Goal: Check status: Check status

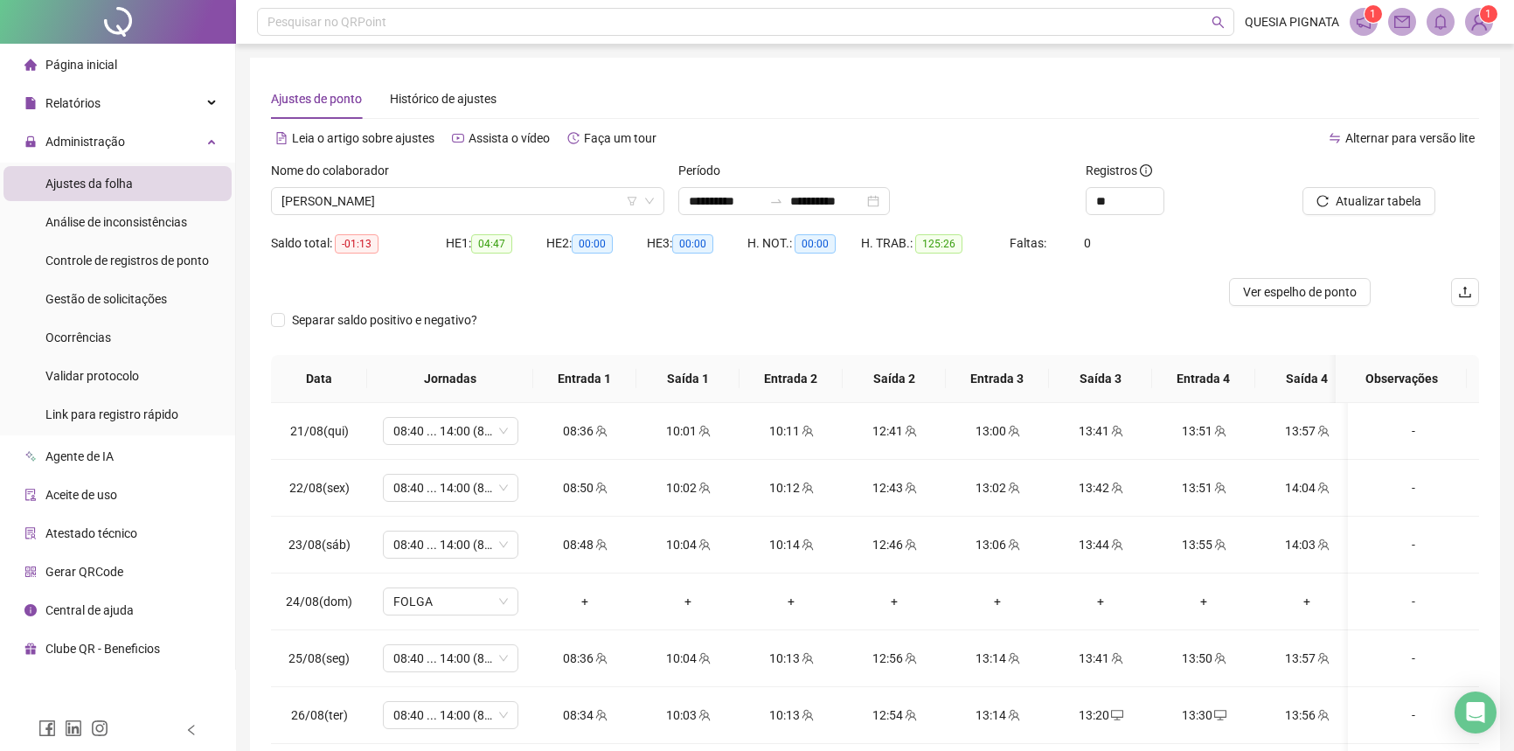
click at [398, 188] on span "[PERSON_NAME]" at bounding box center [467, 201] width 372 height 26
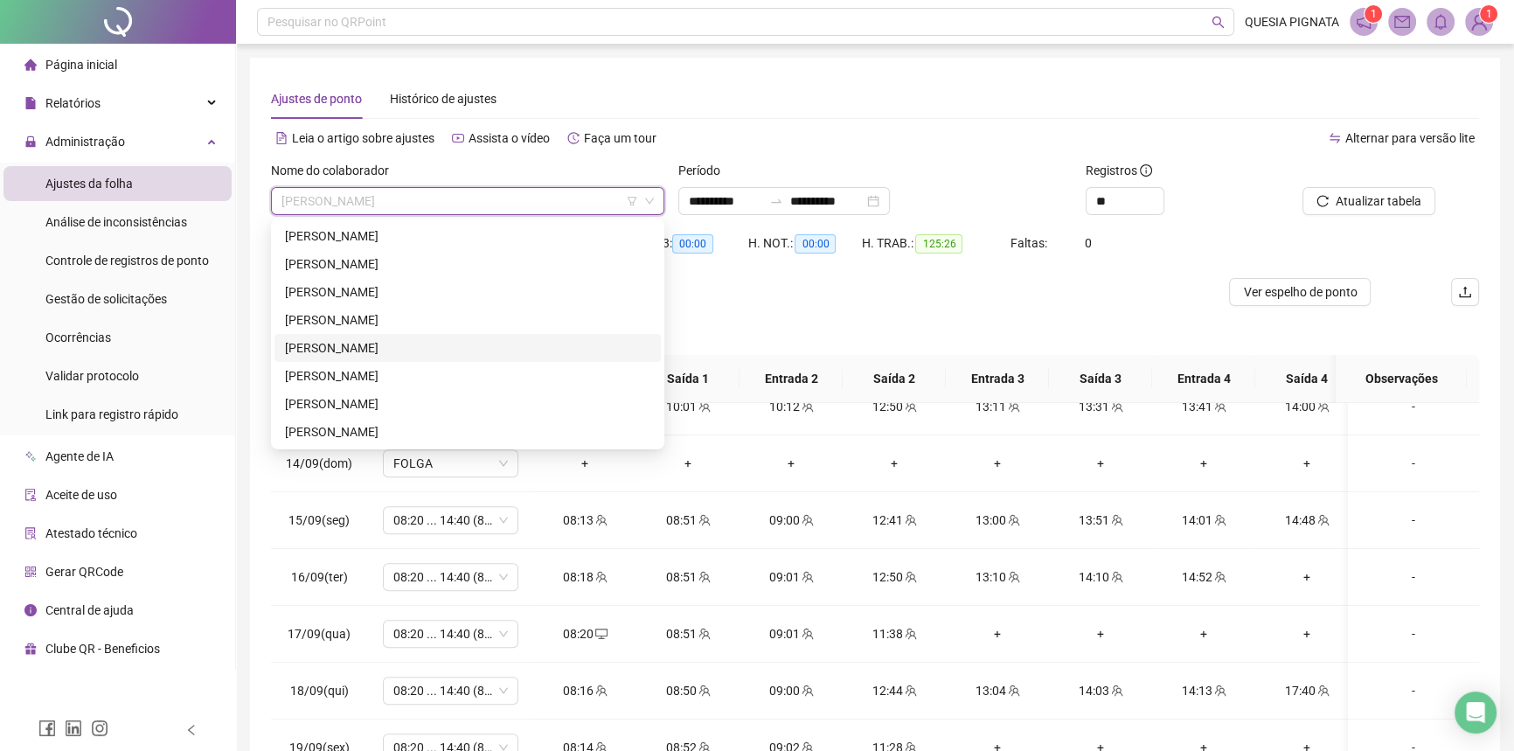
click at [350, 369] on div "[PERSON_NAME]" at bounding box center [467, 375] width 365 height 19
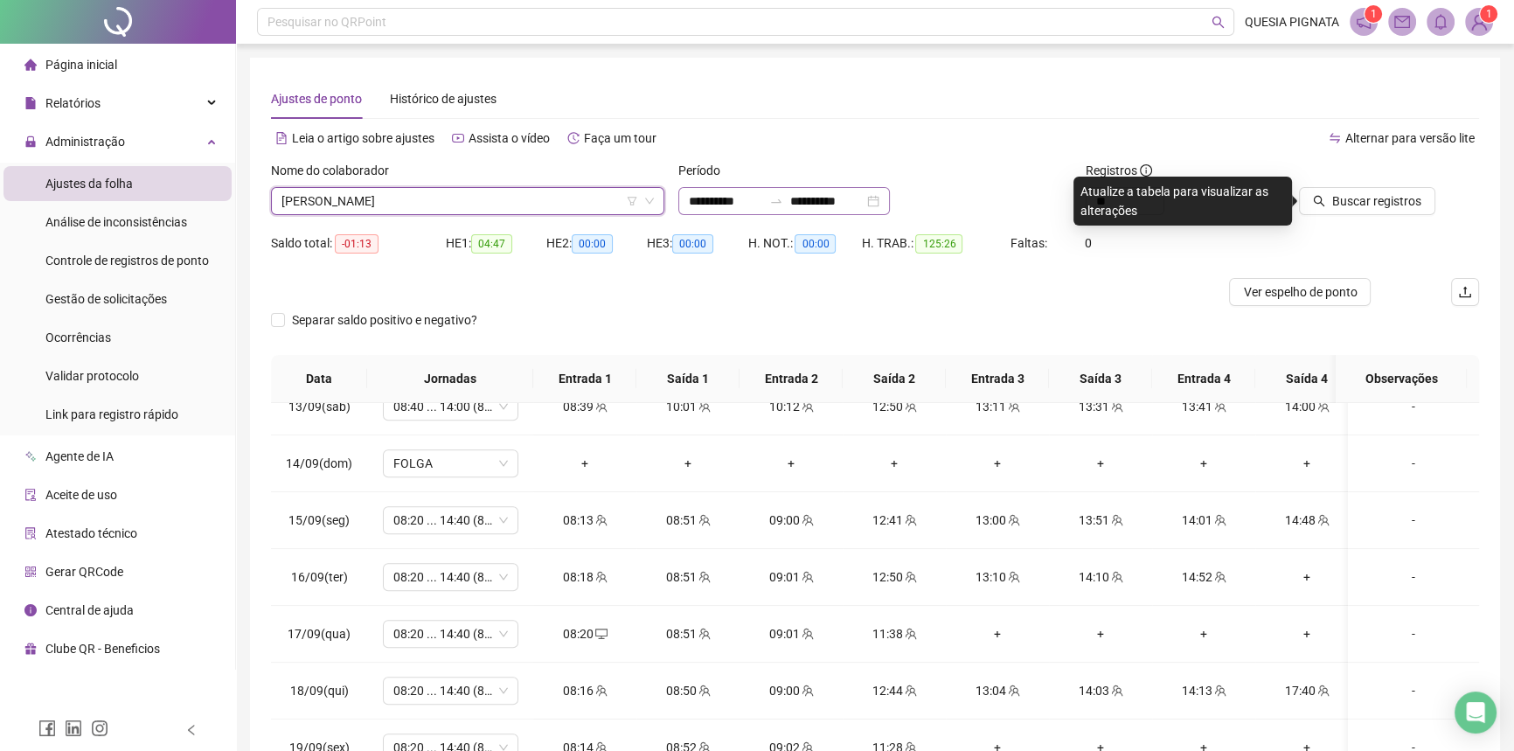
click at [890, 198] on div "**********" at bounding box center [784, 201] width 212 height 28
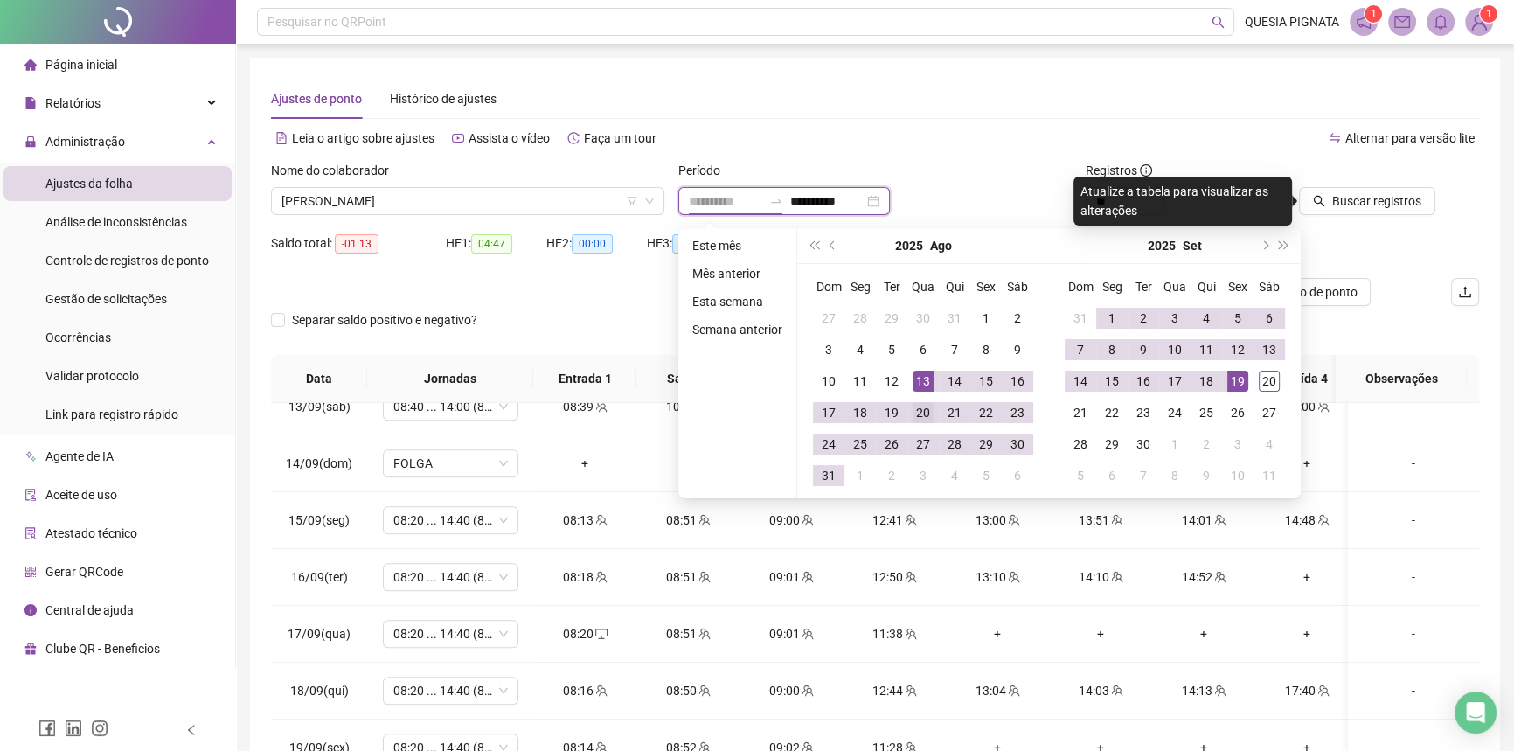
type input "**********"
click at [924, 412] on div "20" at bounding box center [922, 412] width 21 height 21
type input "**********"
click at [1237, 372] on div "19" at bounding box center [1237, 381] width 21 height 21
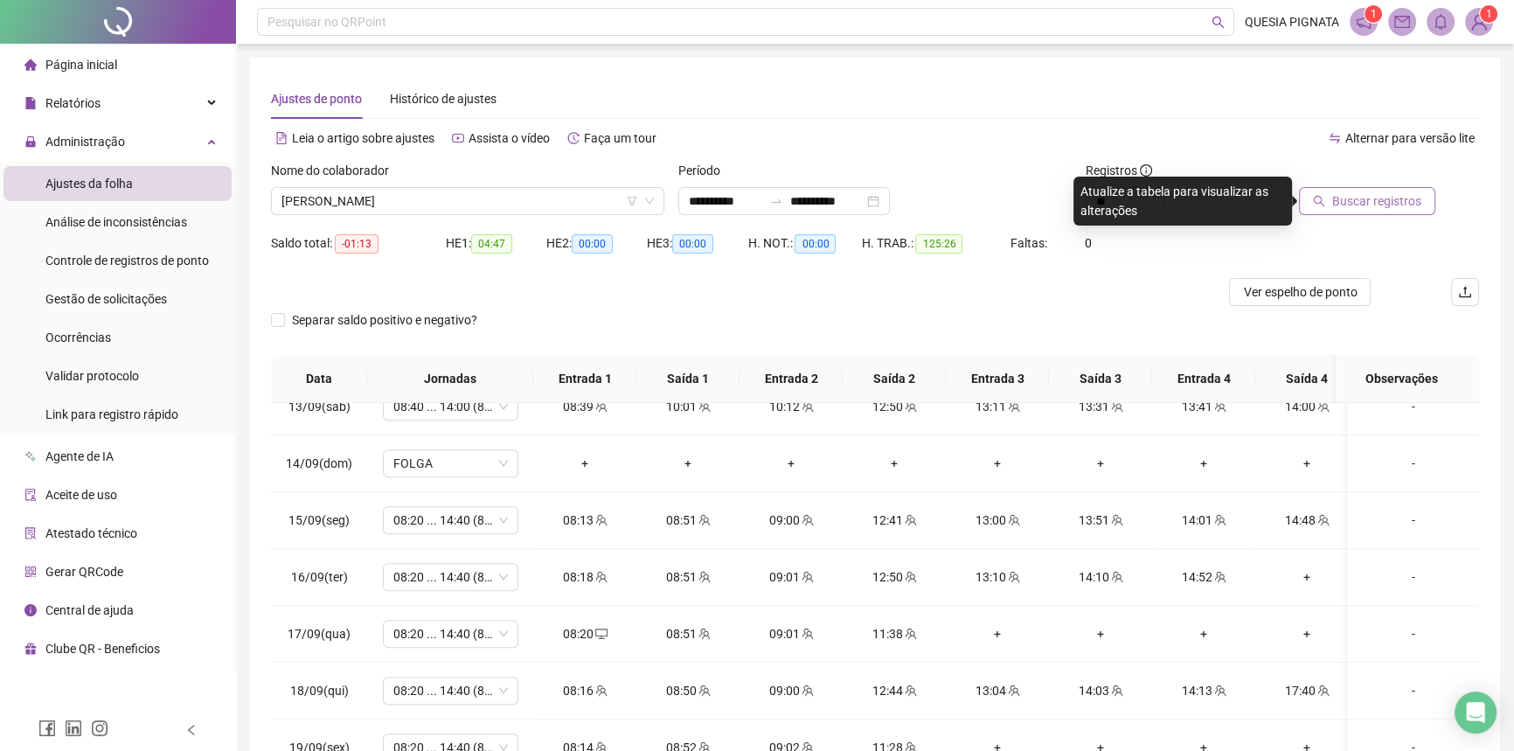
click at [1334, 199] on button "Buscar registros" at bounding box center [1367, 201] width 136 height 28
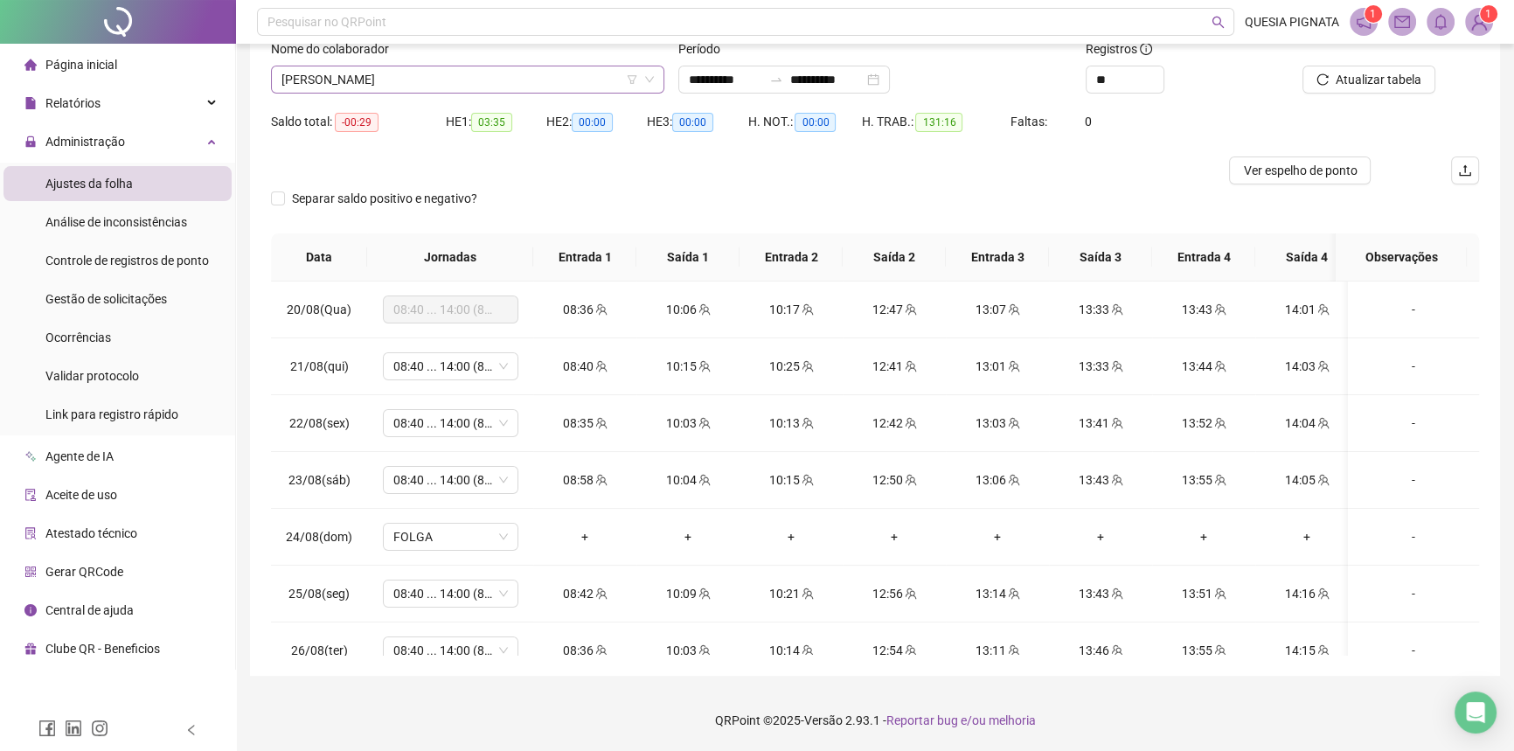
click at [394, 87] on span "[PERSON_NAME]" at bounding box center [467, 79] width 372 height 26
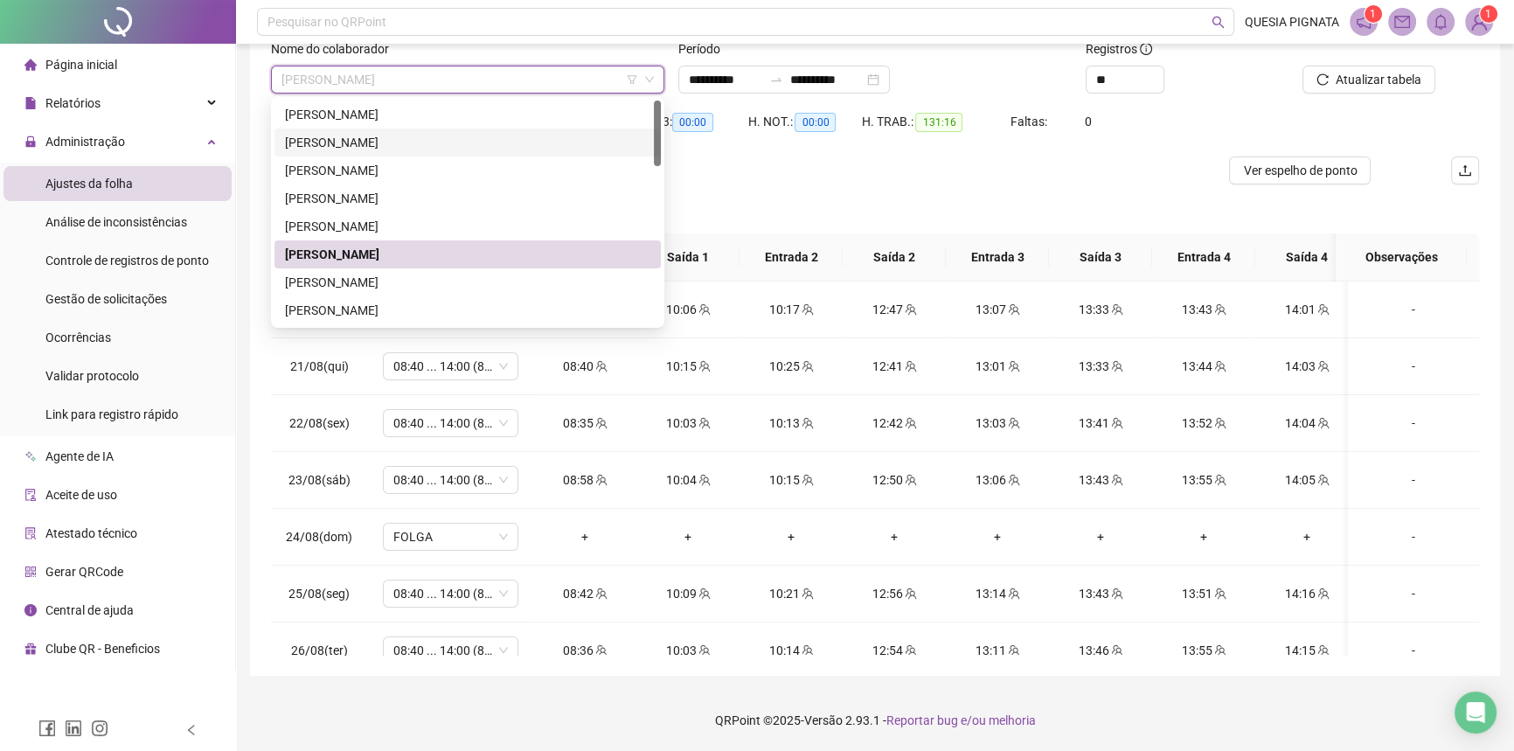
click at [350, 135] on div "[PERSON_NAME]" at bounding box center [467, 142] width 365 height 19
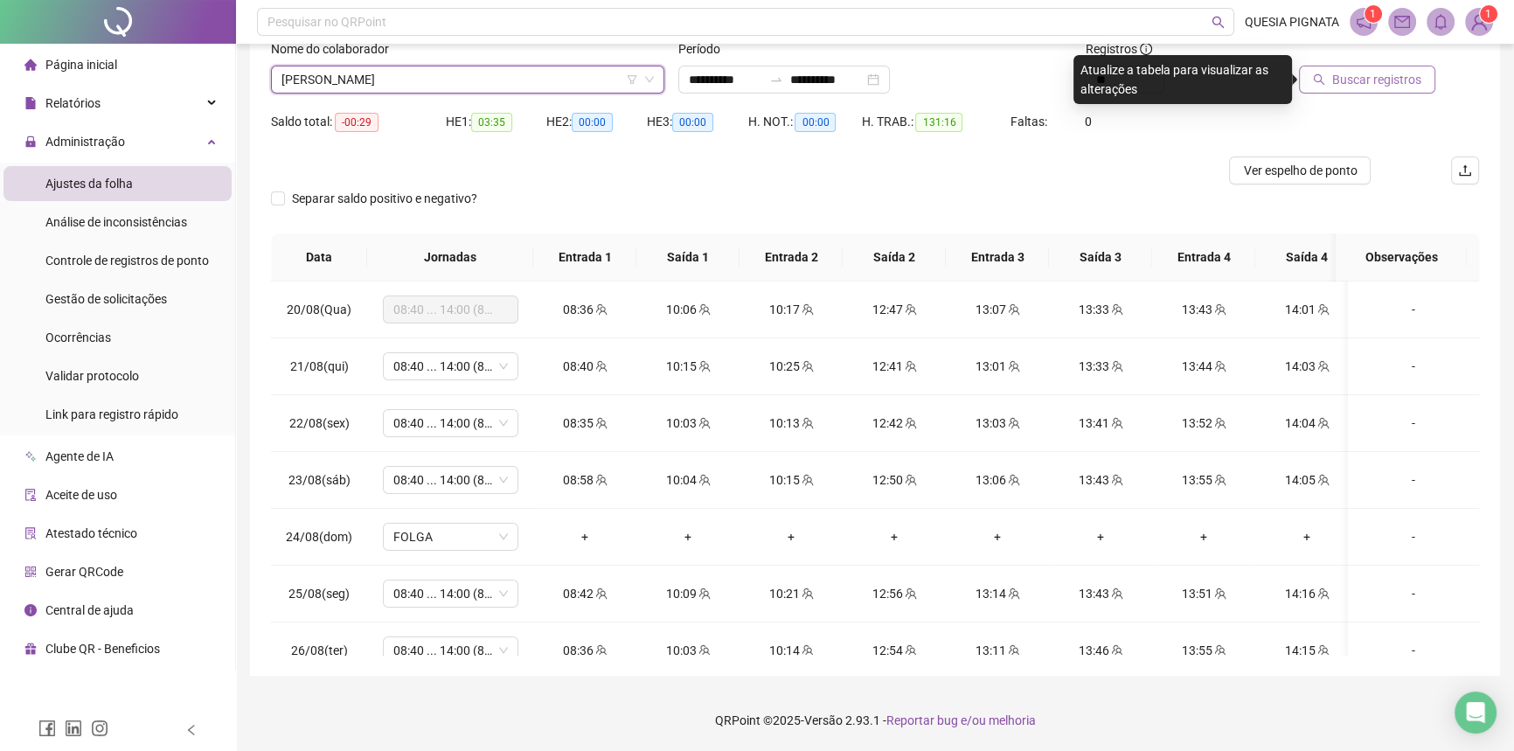
click at [1350, 70] on span "Buscar registros" at bounding box center [1376, 79] width 89 height 19
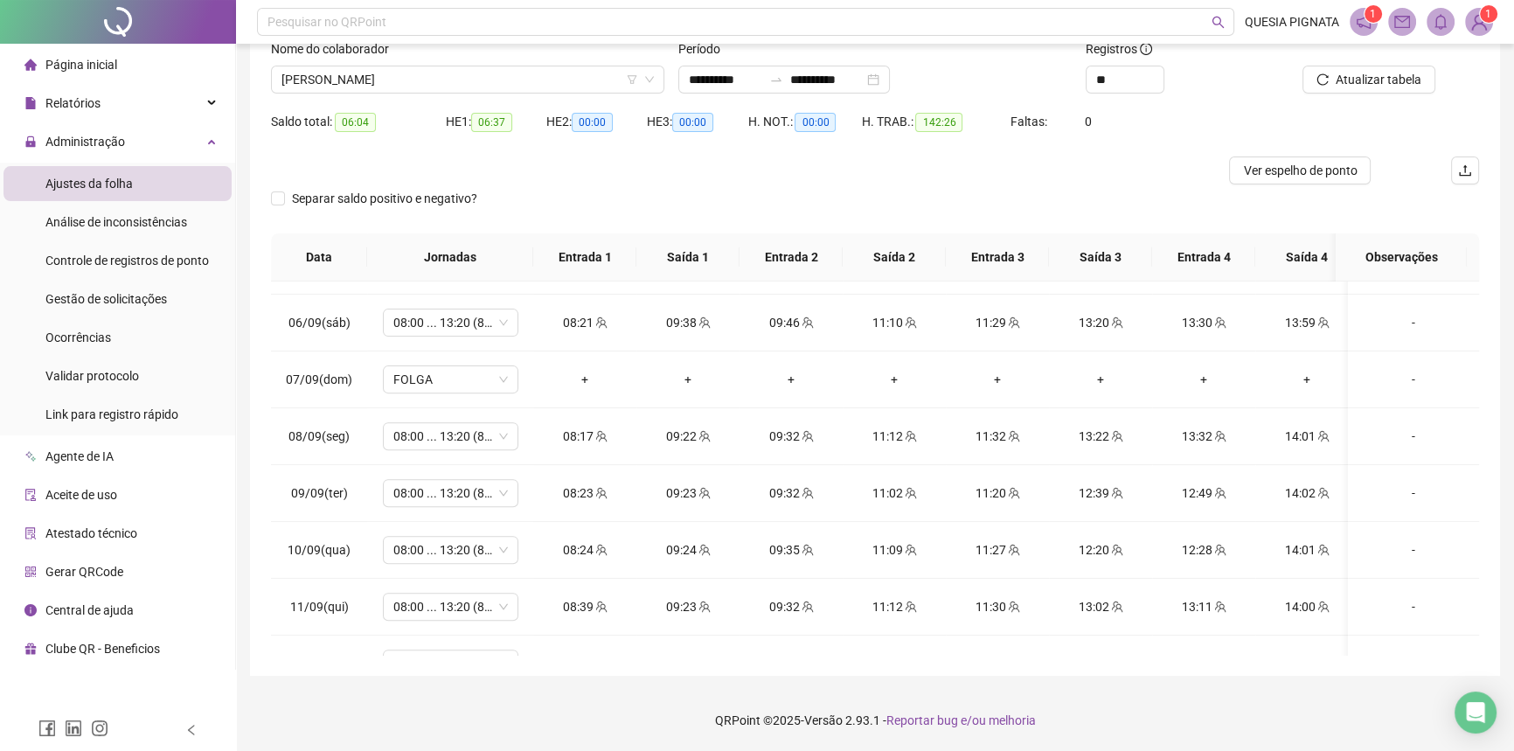
scroll to position [1397, 0]
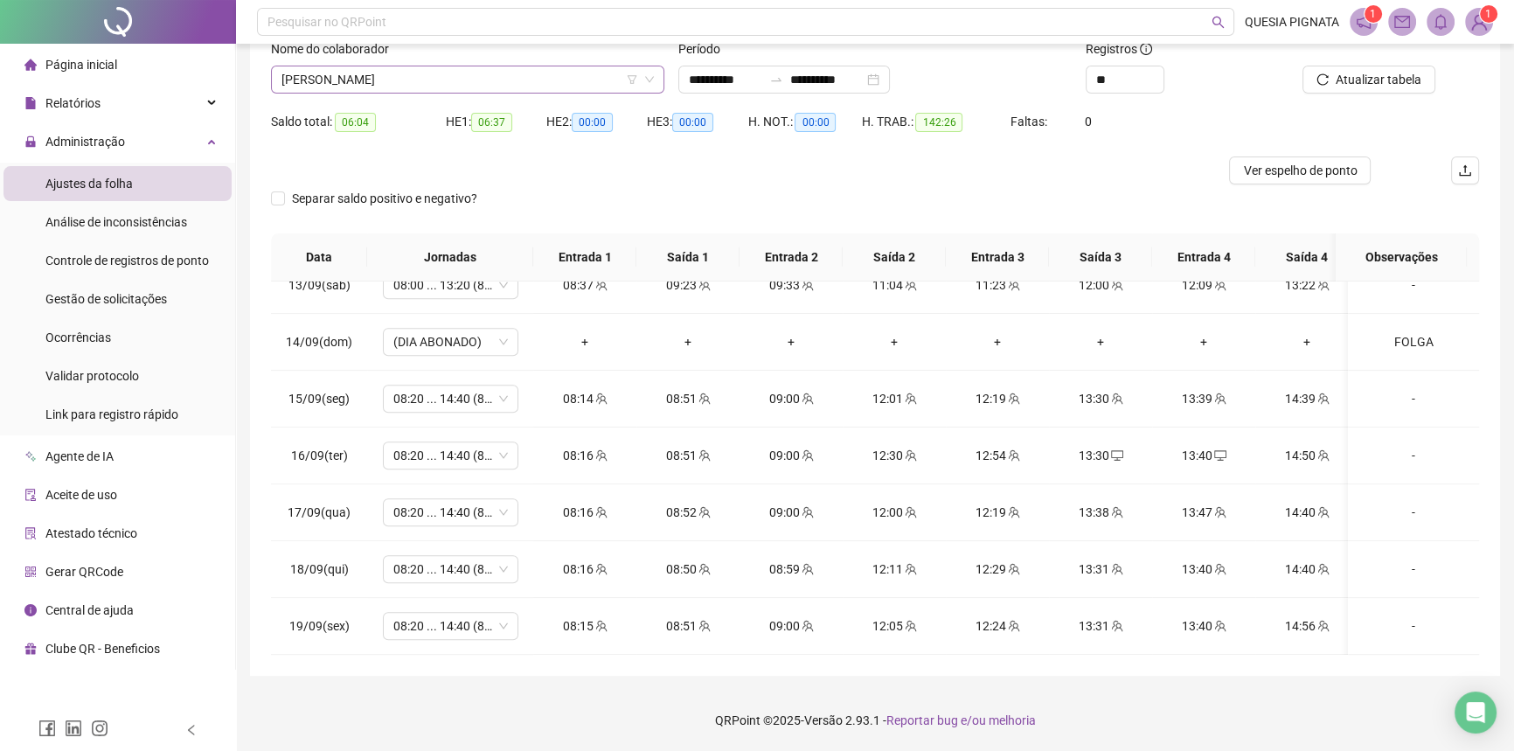
click at [345, 82] on span "[PERSON_NAME]" at bounding box center [467, 79] width 372 height 26
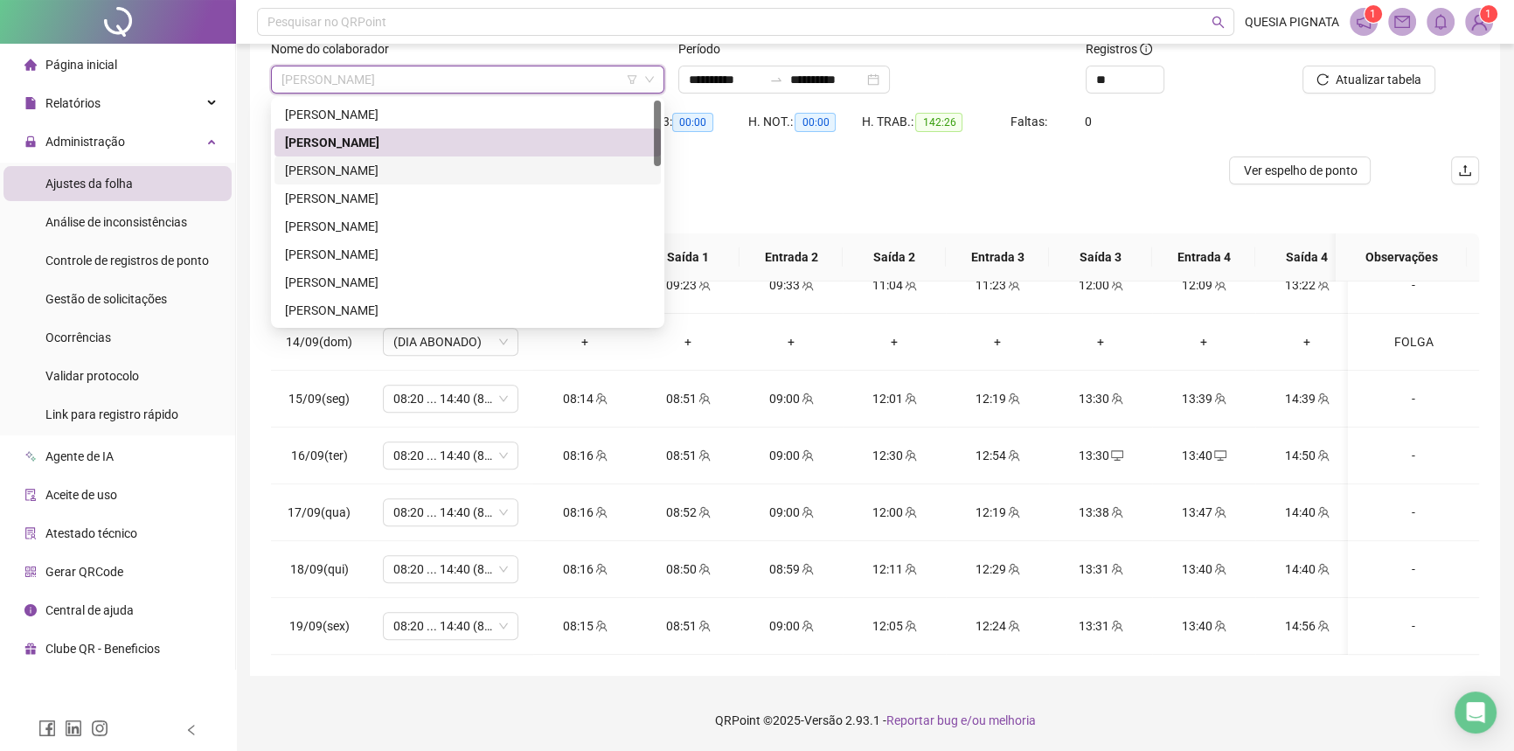
click at [330, 163] on div "[PERSON_NAME]" at bounding box center [467, 170] width 365 height 19
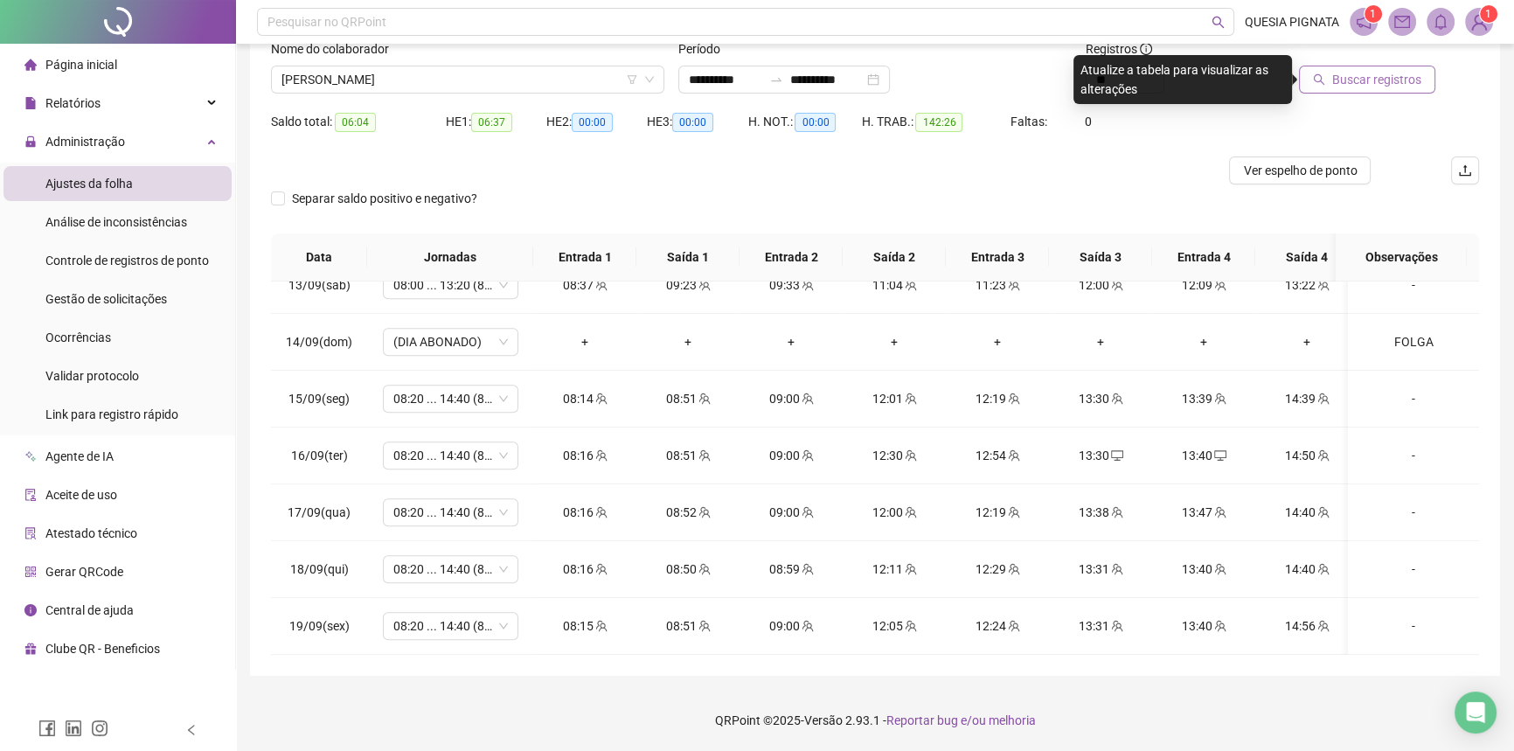
click at [1349, 85] on span "Buscar registros" at bounding box center [1376, 79] width 89 height 19
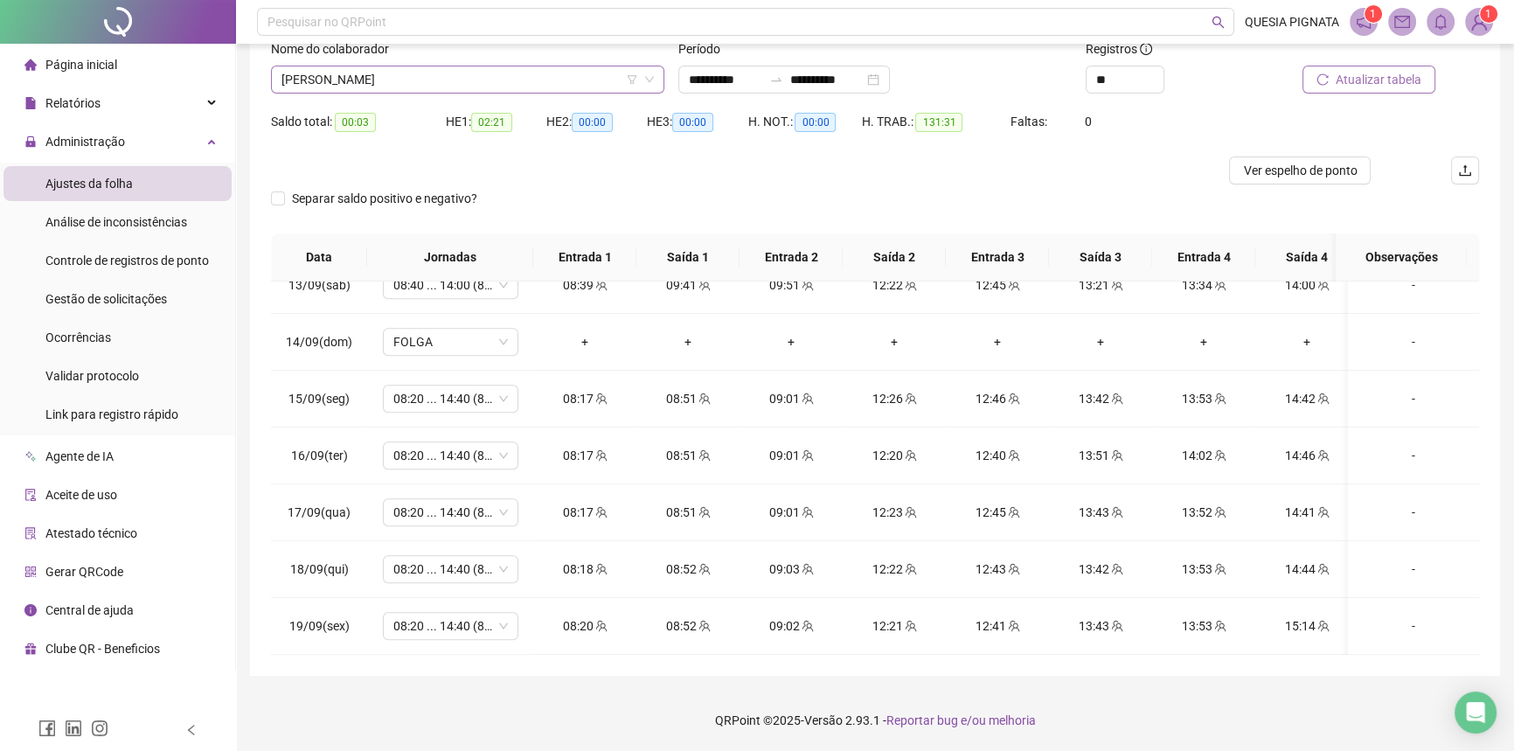
click at [429, 86] on span "[PERSON_NAME]" at bounding box center [467, 79] width 372 height 26
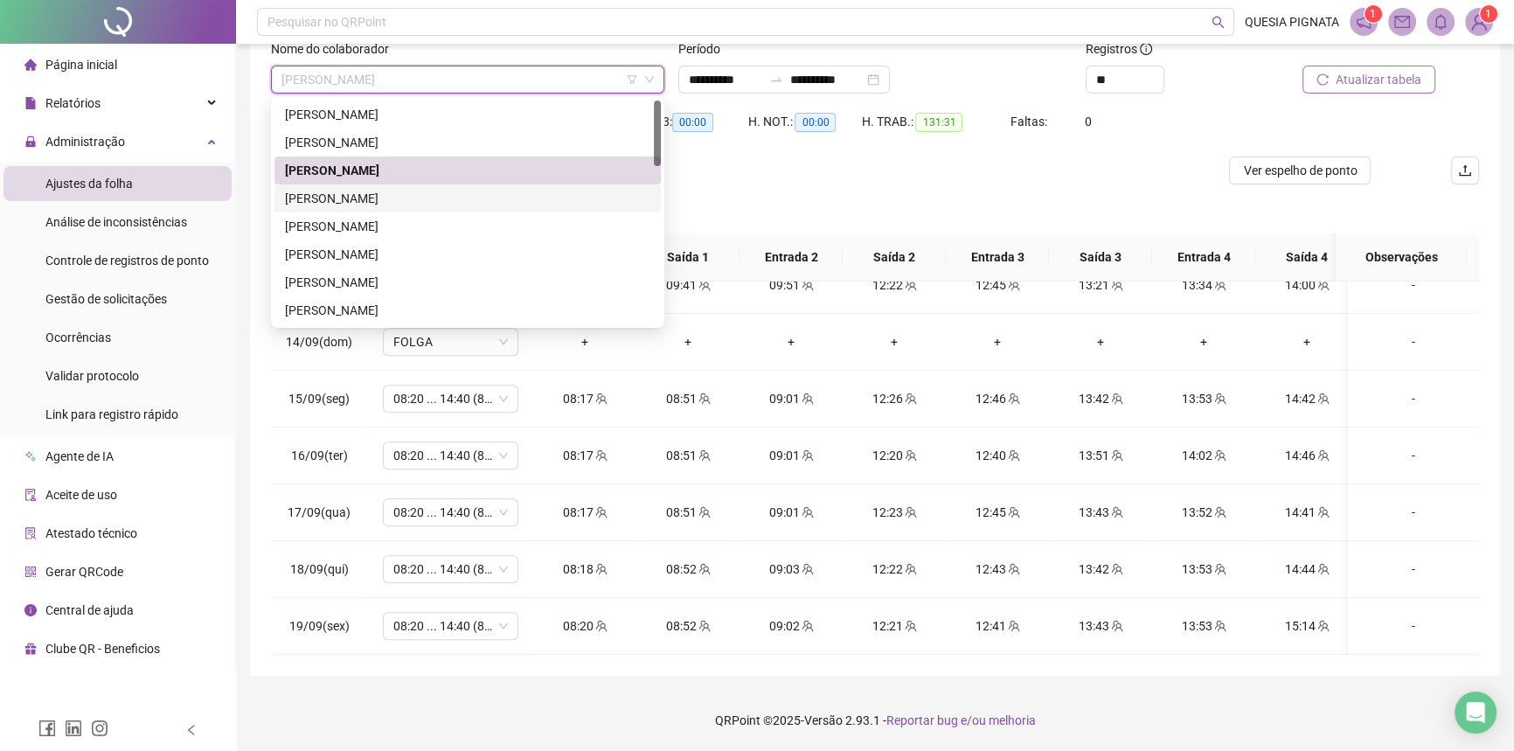
click at [329, 197] on div "[PERSON_NAME]" at bounding box center [467, 198] width 365 height 19
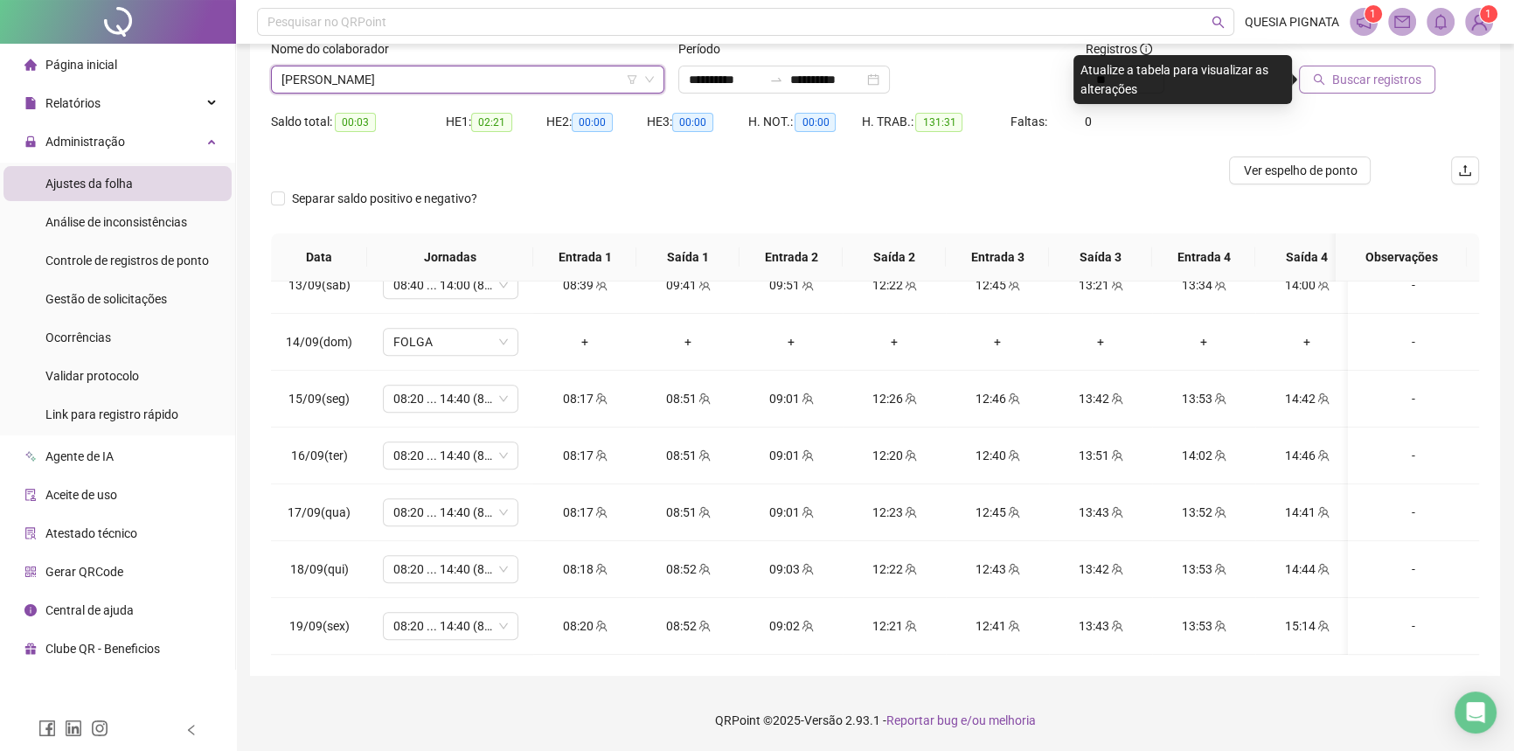
click at [1356, 73] on span "Buscar registros" at bounding box center [1376, 79] width 89 height 19
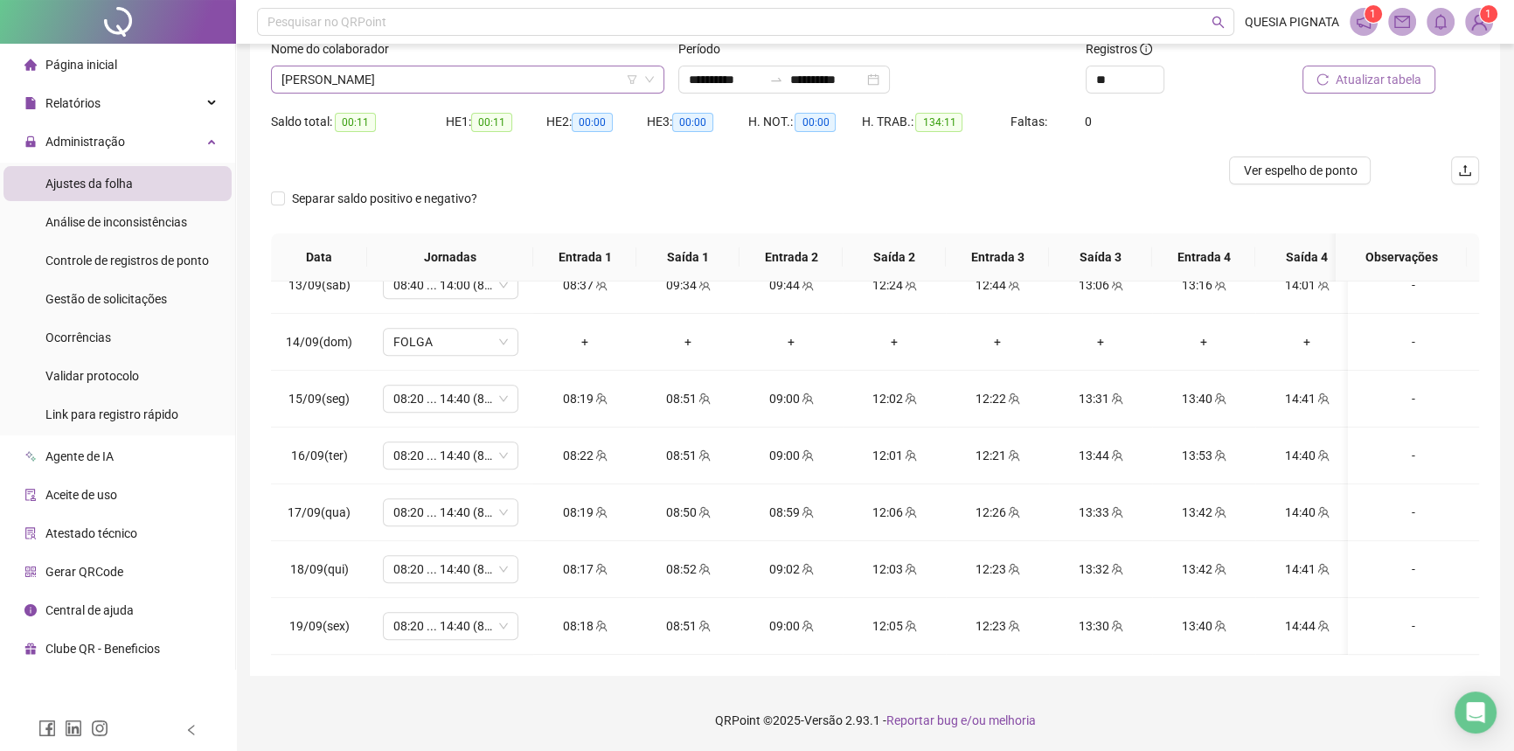
click at [481, 85] on span "[PERSON_NAME]" at bounding box center [467, 79] width 372 height 26
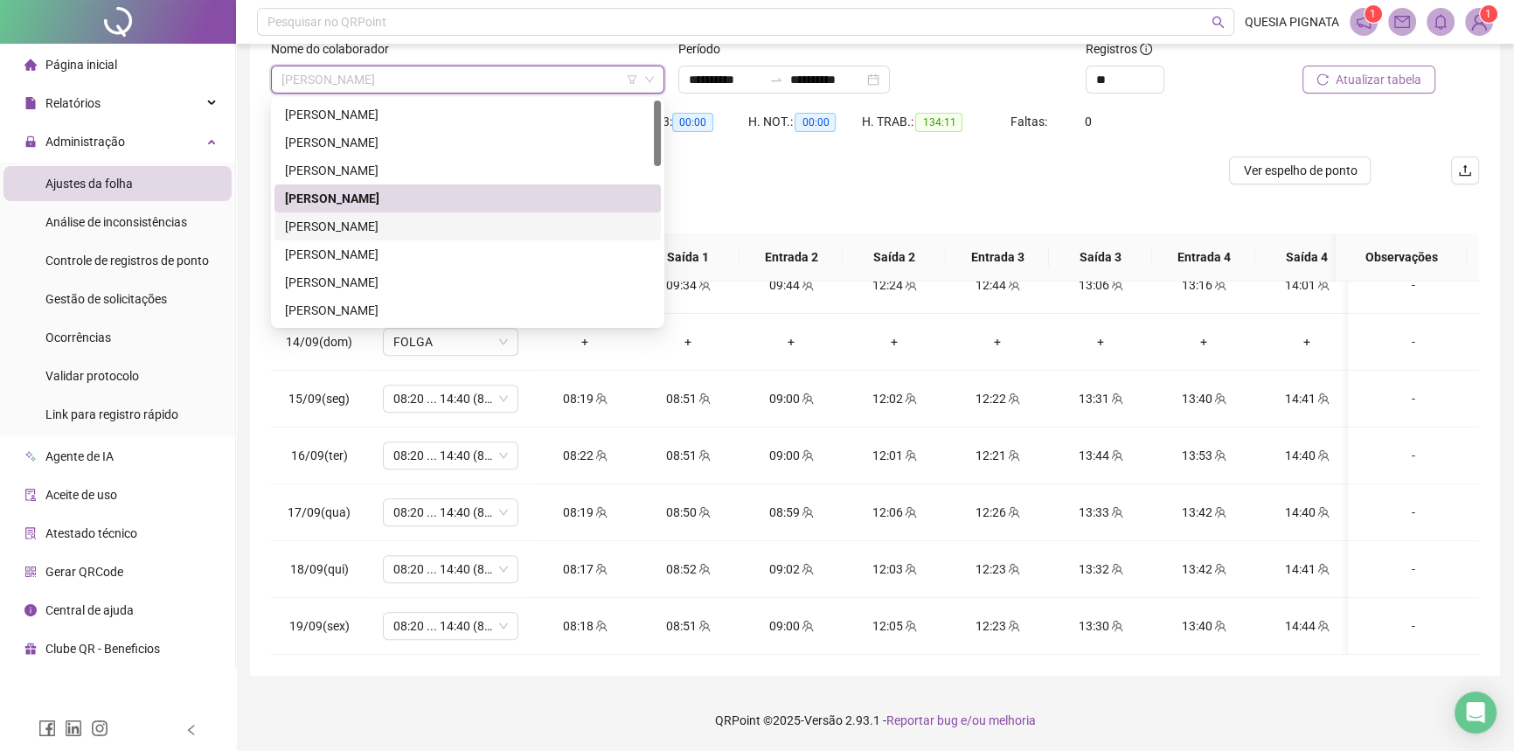
click at [343, 232] on div "[PERSON_NAME]" at bounding box center [467, 226] width 365 height 19
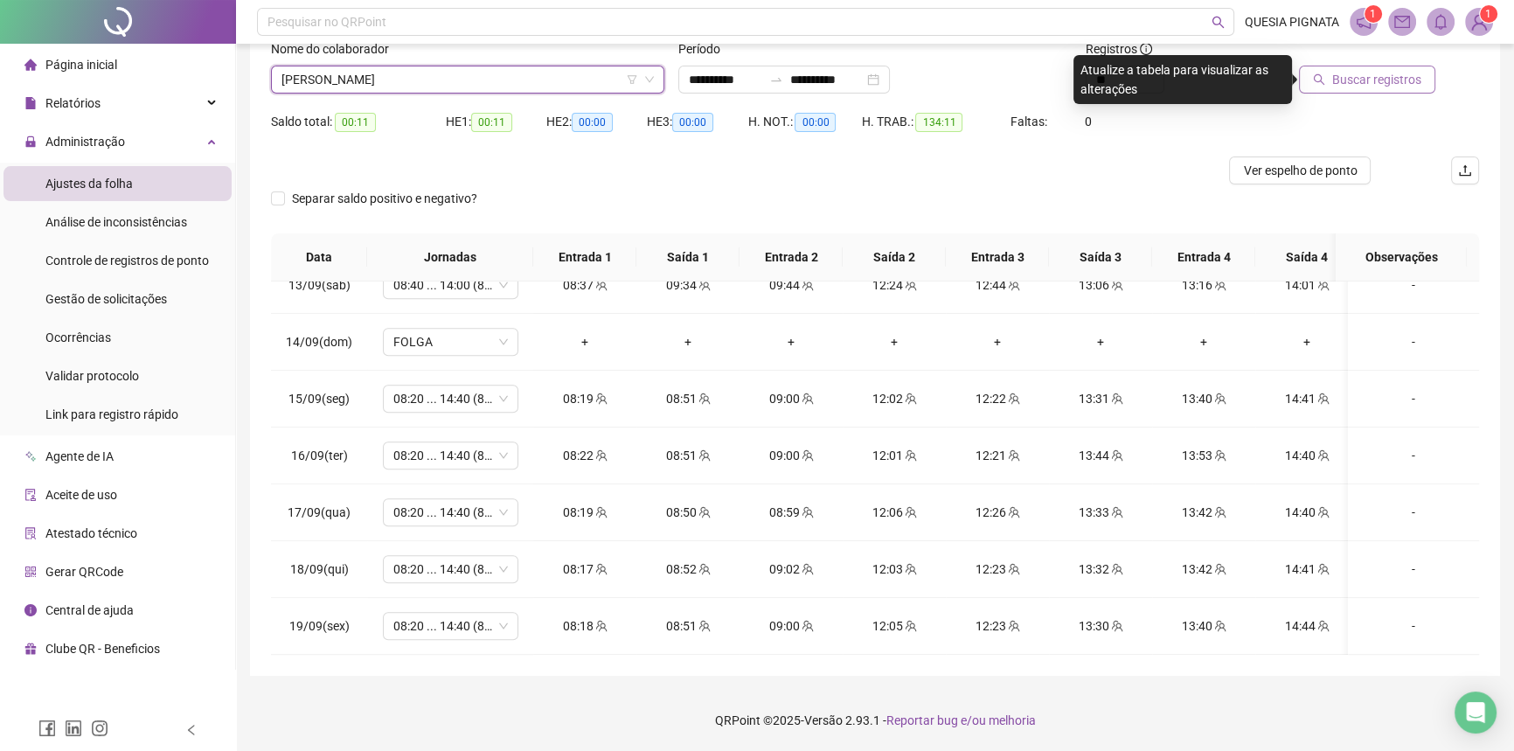
click at [376, 80] on span "[PERSON_NAME]" at bounding box center [467, 79] width 372 height 26
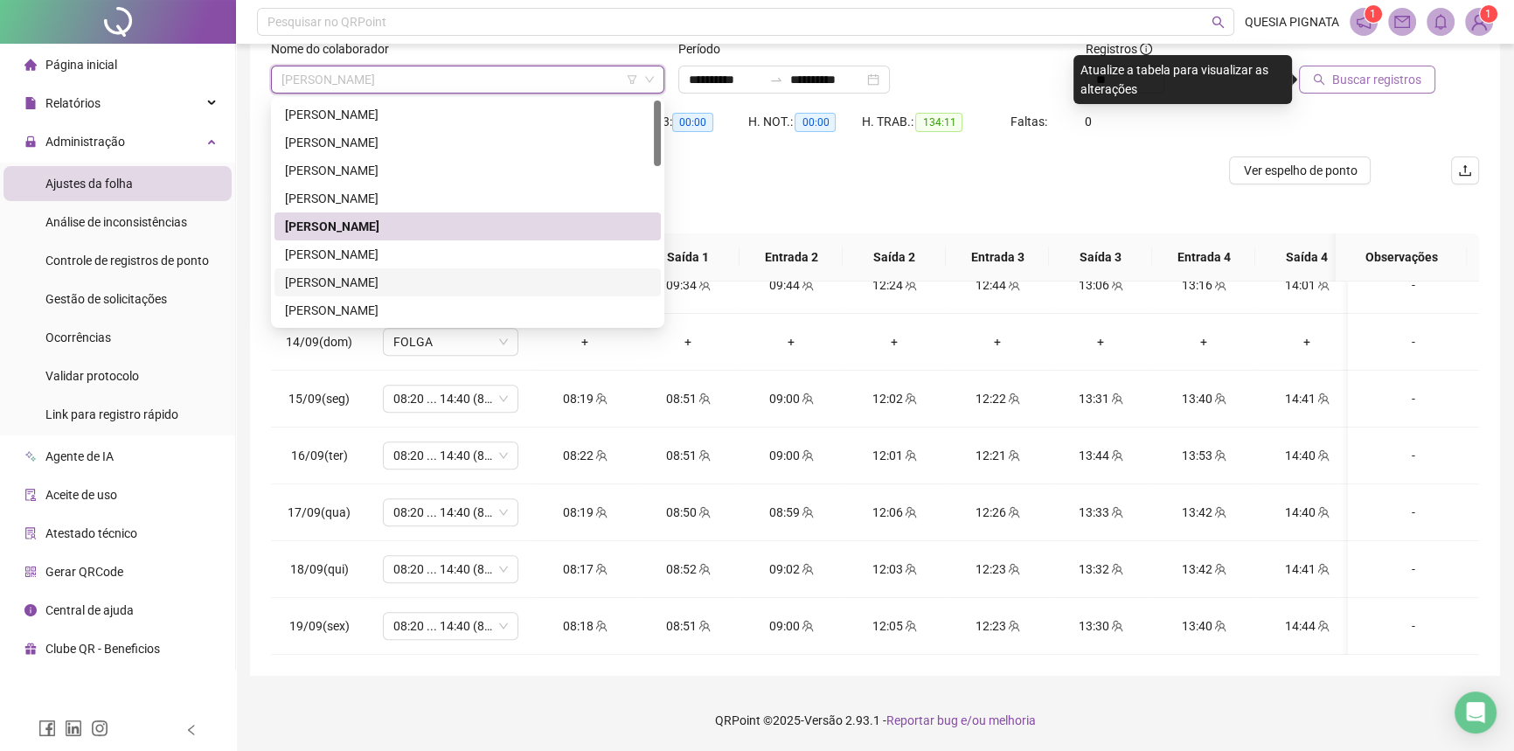
click at [304, 281] on div "[PERSON_NAME]" at bounding box center [467, 282] width 365 height 19
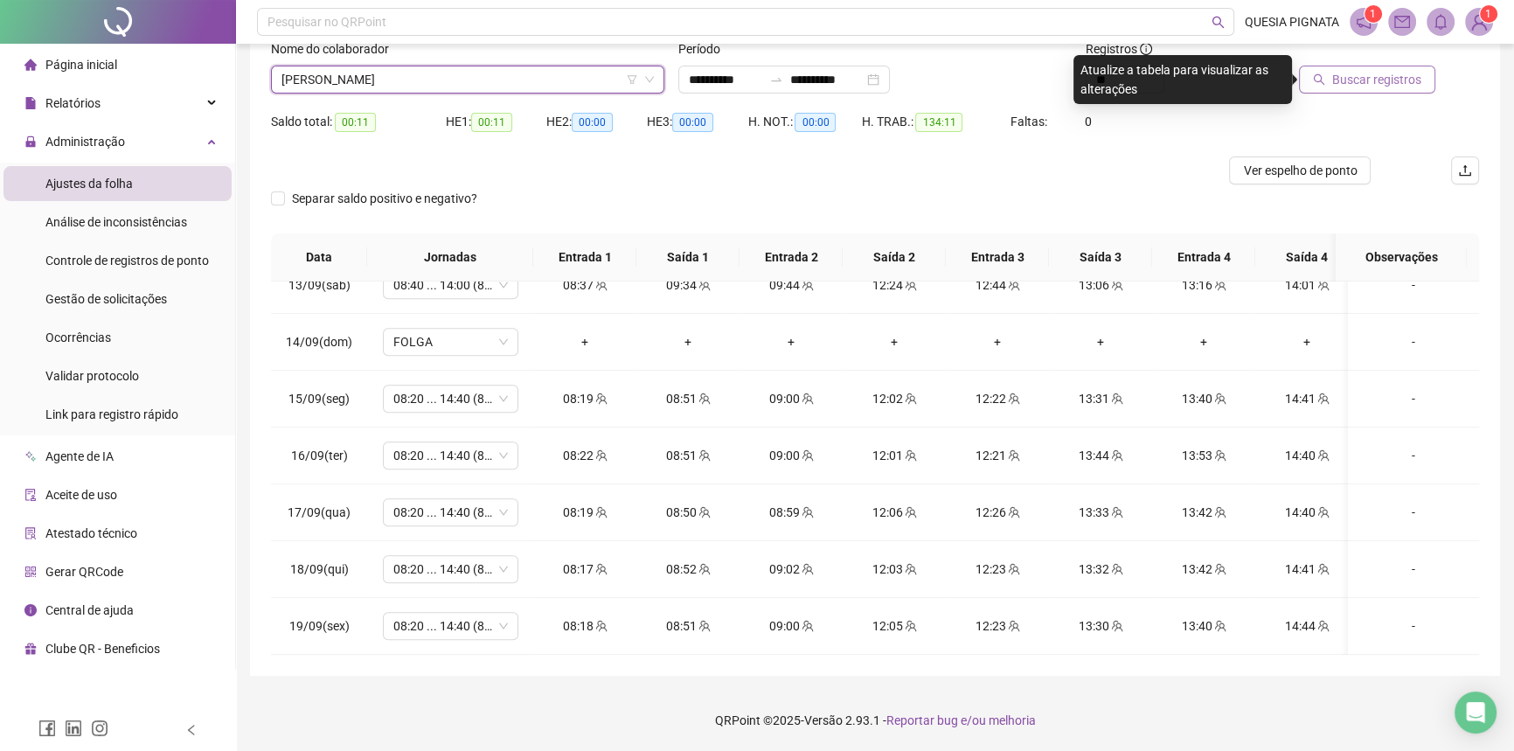
click at [1369, 79] on span "Buscar registros" at bounding box center [1376, 79] width 89 height 19
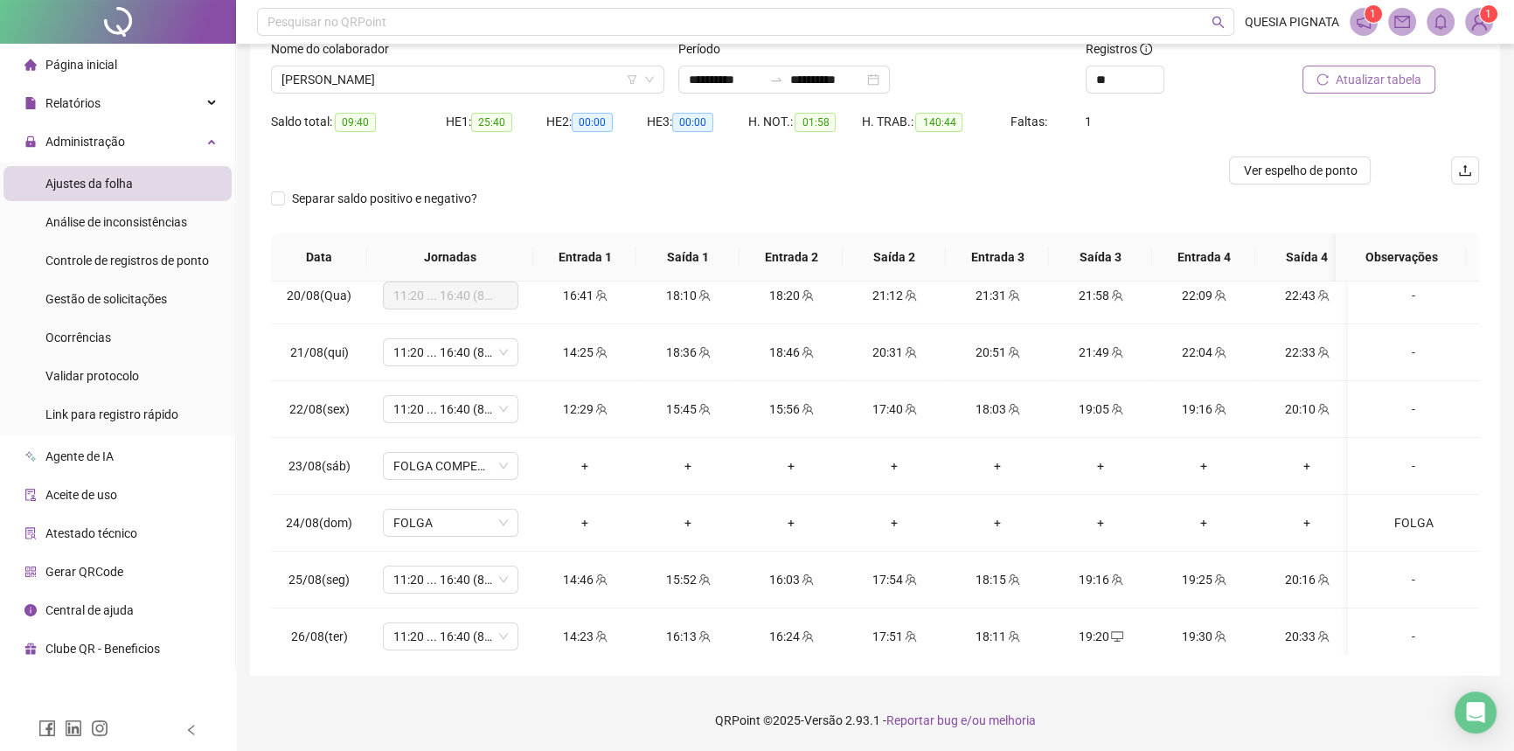
scroll to position [0, 0]
